Goal: Task Accomplishment & Management: Use online tool/utility

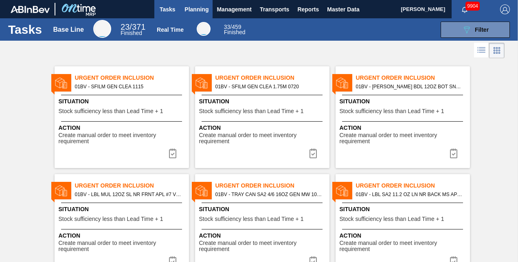
click at [195, 9] on span "Planning" at bounding box center [196, 9] width 24 height 10
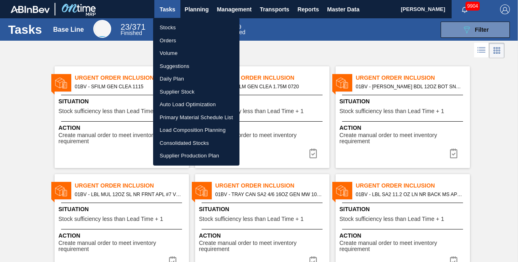
click at [190, 128] on li "Load Composition Planning" at bounding box center [196, 130] width 86 height 13
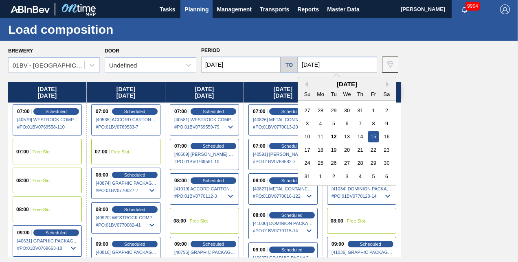
click at [349, 62] on input "[DATE]" at bounding box center [337, 65] width 79 height 16
click at [374, 148] on div "22" at bounding box center [373, 150] width 11 height 11
type input "[DATE]"
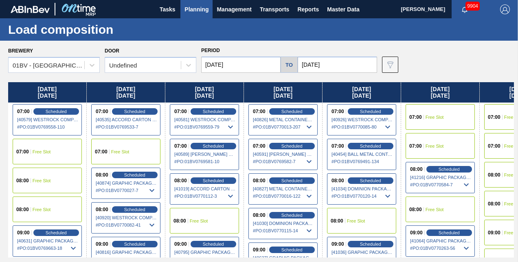
click at [239, 64] on input "[DATE]" at bounding box center [240, 65] width 79 height 16
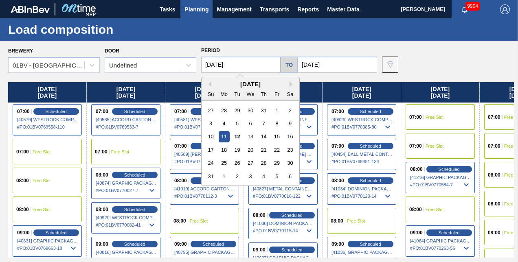
click at [220, 153] on div "18" at bounding box center [224, 150] width 11 height 11
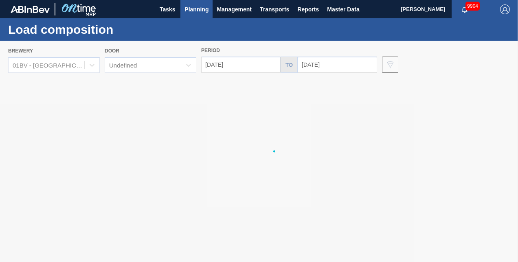
type input "[DATE]"
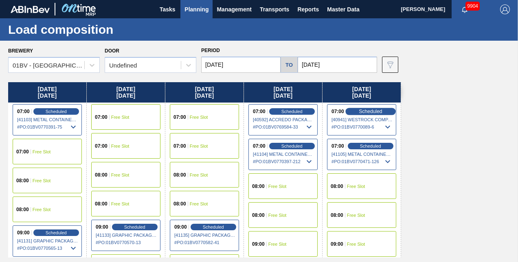
click at [361, 111] on span "Scheduled" at bounding box center [370, 111] width 23 height 5
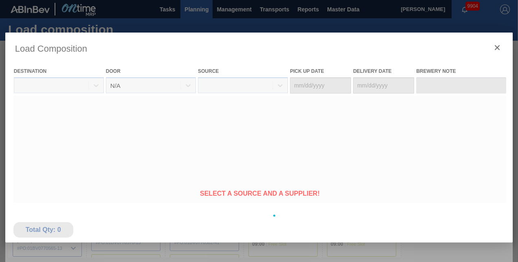
type Date "[DATE]"
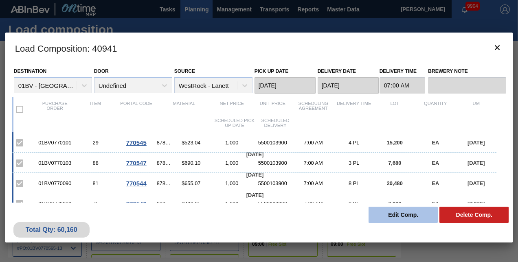
click at [393, 215] on button "Edit Comp." at bounding box center [403, 215] width 69 height 16
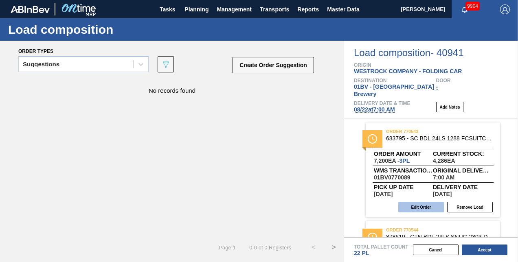
click at [424, 202] on button "Edit Order" at bounding box center [421, 207] width 46 height 11
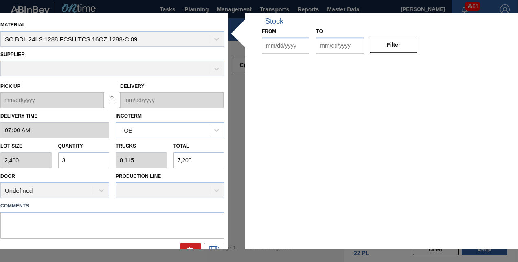
type input "07:00:00"
type input "2,400"
type input "3"
type input "0.115"
type input "7,200"
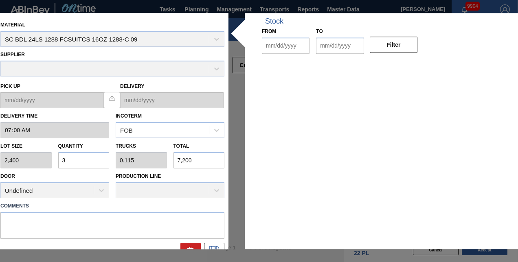
type up "[DATE]"
type input "[DATE]"
click at [2, 155] on div "Lot size 2,400 Quantity 3 Trucks 0.115 Total 7,200" at bounding box center [112, 153] width 230 height 30
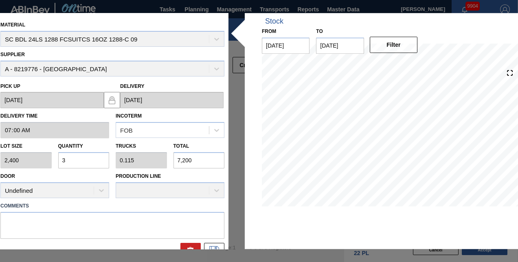
type input "0"
type input "0.003"
type input "8"
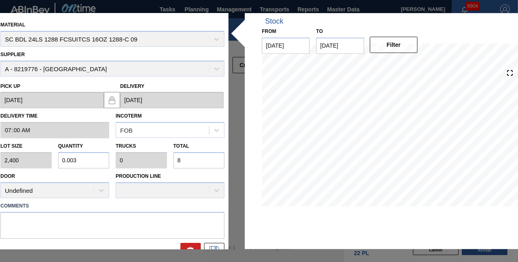
type input "0.034"
type input "0.001"
type input "81"
type input "0.338"
type input "0.013"
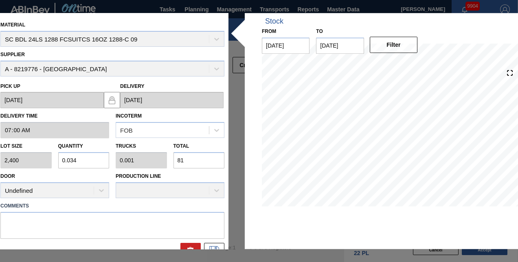
type input "810"
type input "3.375"
type input "0.13"
type input "8,100"
click at [211, 244] on button at bounding box center [214, 251] width 20 height 16
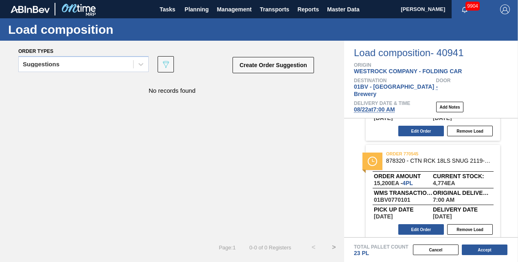
scroll to position [195, 0]
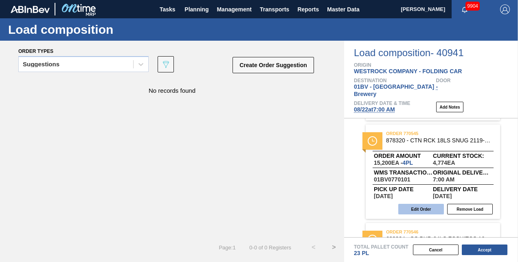
click at [415, 204] on button "Edit Order" at bounding box center [421, 209] width 46 height 11
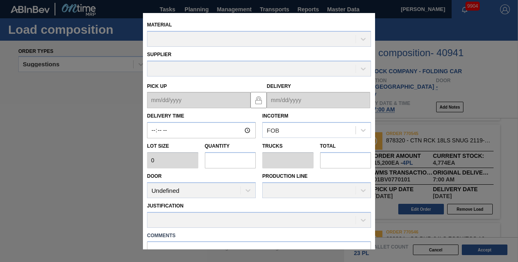
type input "07:00:00"
type input "3,800"
type input "4"
type input "0.25"
type input "15,200"
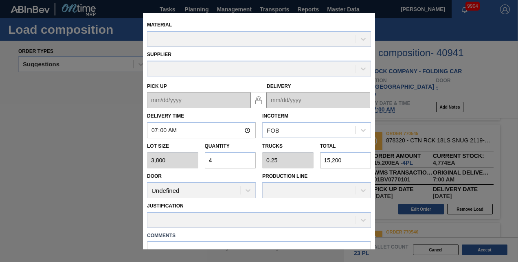
type up "[DATE]"
type input "[DATE]"
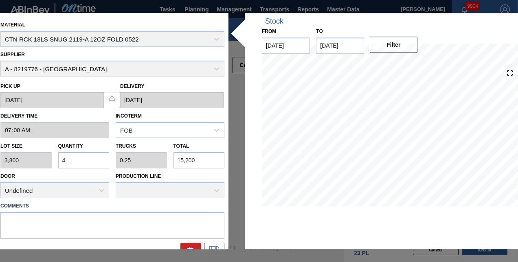
click at [43, 152] on div "Lot size 3,800 Quantity 4 Trucks 0.25 Total 15,200" at bounding box center [112, 153] width 230 height 30
type input "0"
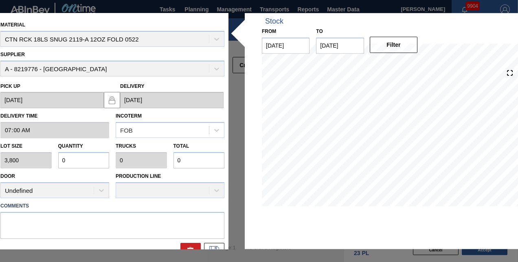
type input "1"
type input "0.004"
type input "17"
type input "0.046"
type input "0.003"
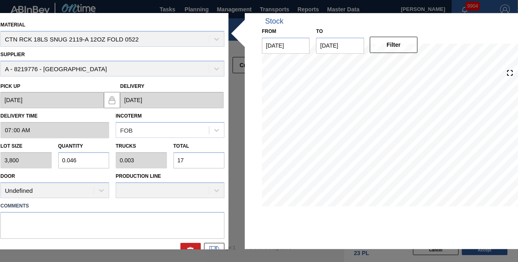
type input "173"
type input "0.457"
type input "0.029"
type input "1,738"
type input "4.575"
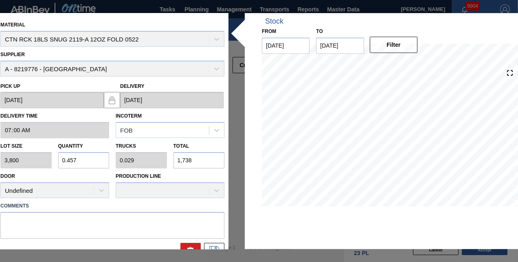
type input "0.286"
type input "17,385"
click at [209, 244] on button at bounding box center [214, 251] width 20 height 16
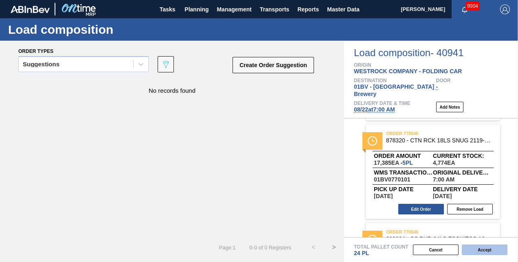
click at [486, 250] on button "Accept" at bounding box center [485, 250] width 46 height 11
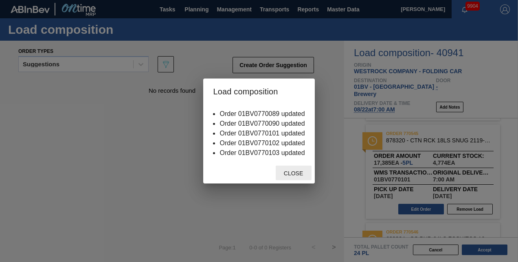
click at [297, 174] on span "Close" at bounding box center [293, 173] width 32 height 7
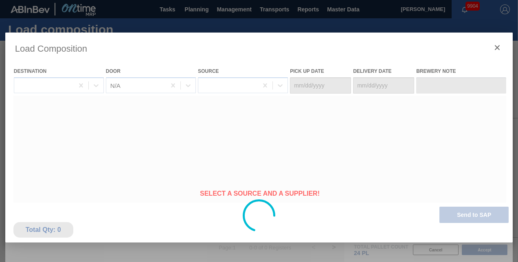
type Date "[DATE]"
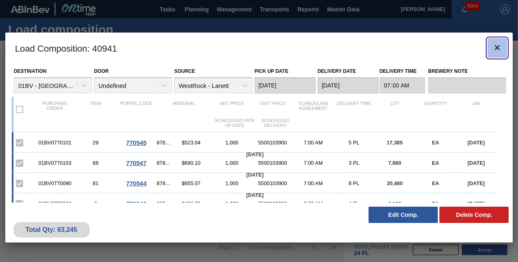
click at [498, 46] on icon "botão de ícone" at bounding box center [497, 47] width 5 height 5
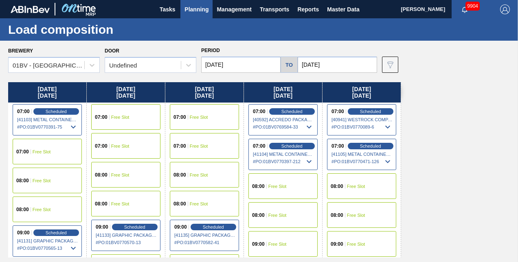
click at [457, 101] on div "[DATE] 07:00 Scheduled [41103] METAL CONTAINER CORPORATION - 0008219743 # PO : …" at bounding box center [261, 170] width 506 height 176
